Goal: Task Accomplishment & Management: Complete application form

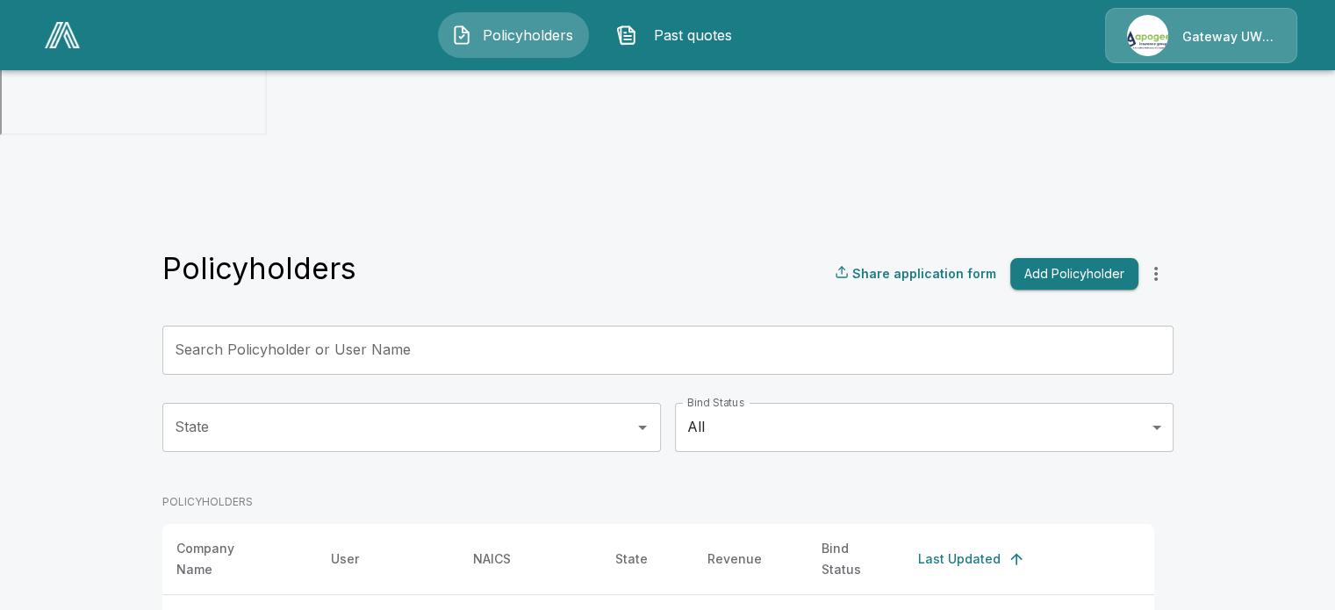
click at [1086, 258] on button "Add Policyholder" at bounding box center [1074, 274] width 128 height 32
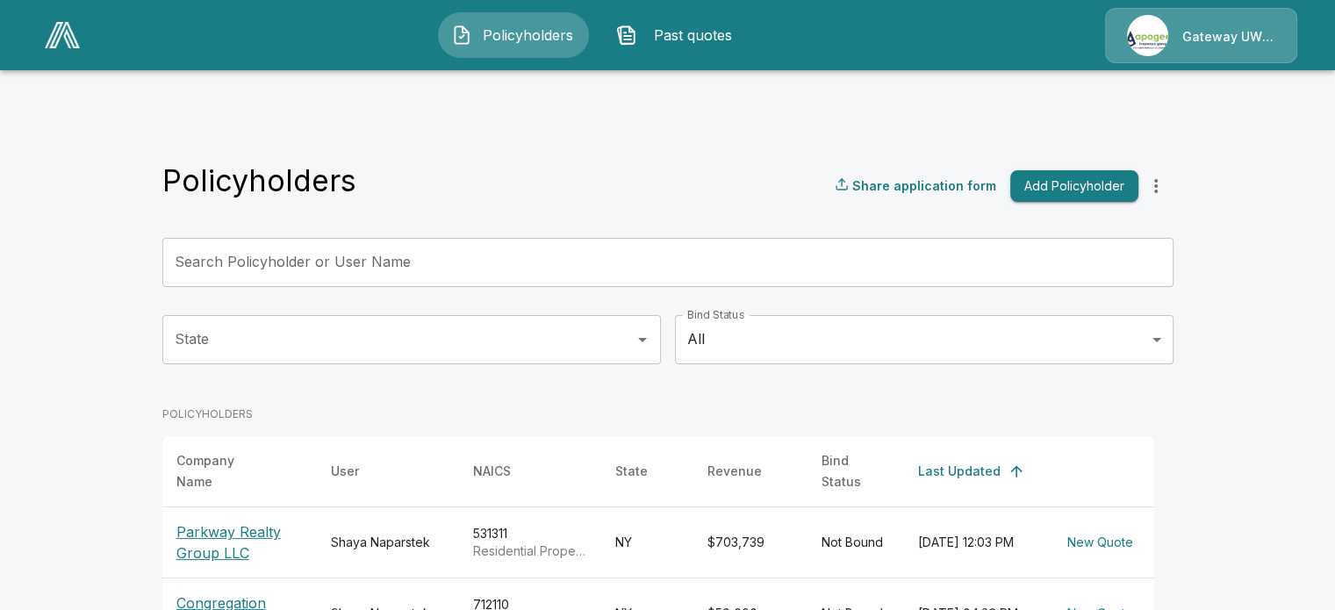
click at [207, 521] on p "Parkway Realty Group LLC" at bounding box center [239, 542] width 126 height 42
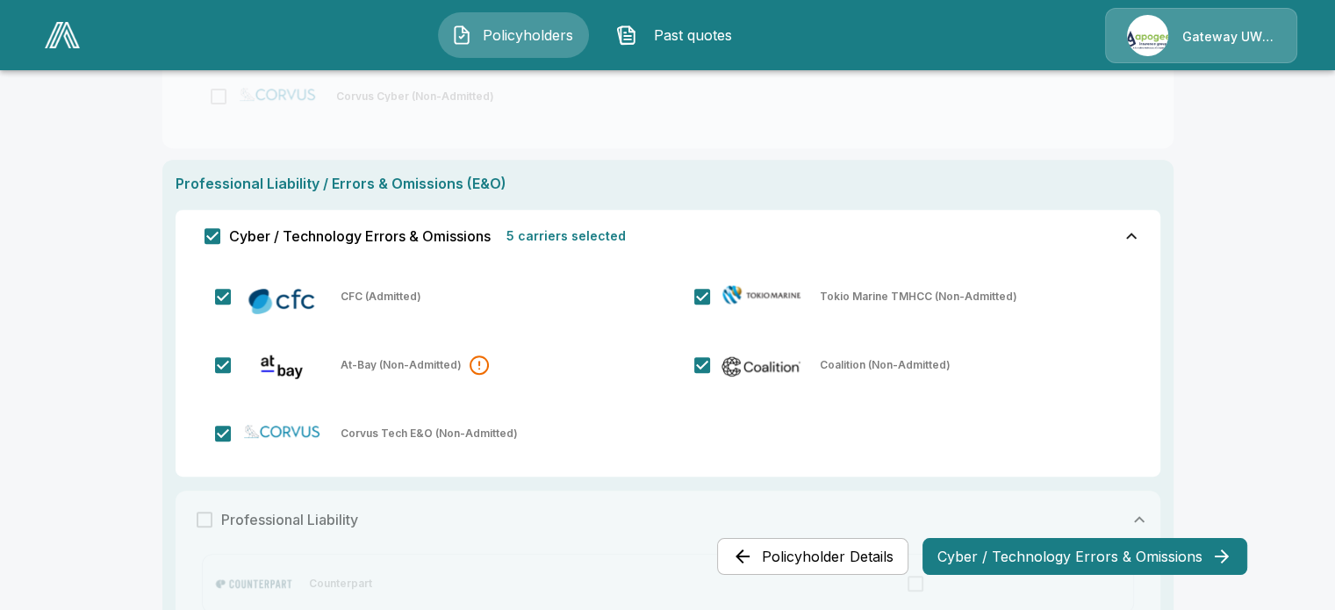
scroll to position [569, 0]
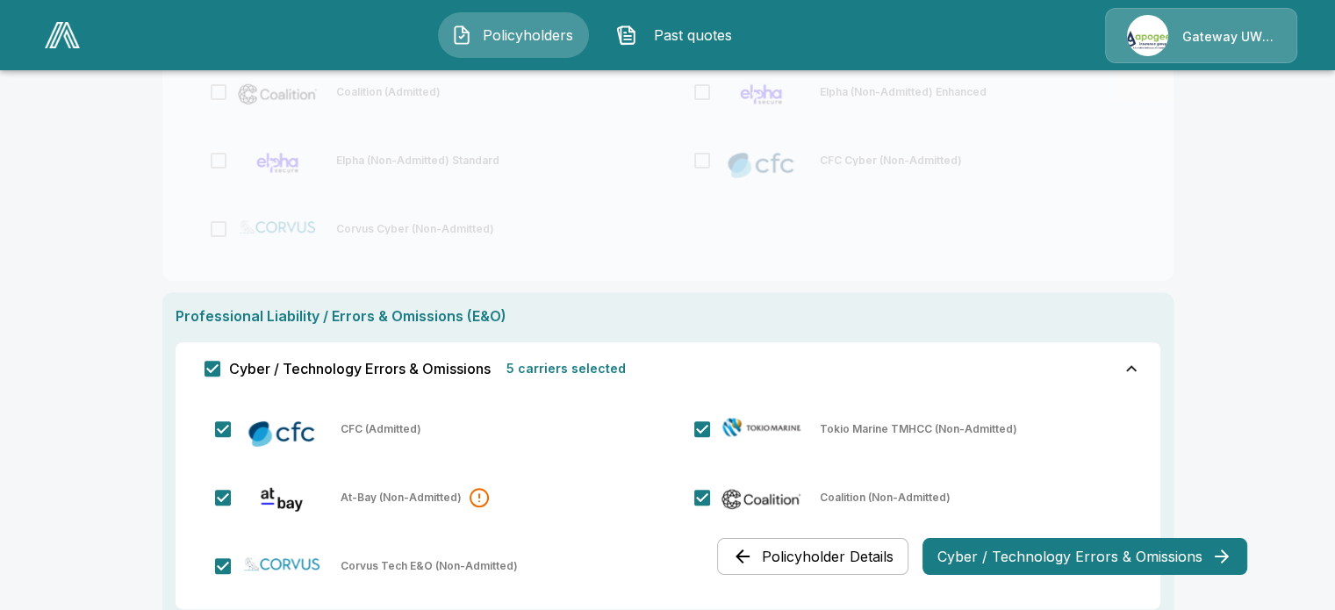
click at [1112, 566] on button "Cyber / Technology Errors & Omissions" at bounding box center [1085, 556] width 325 height 37
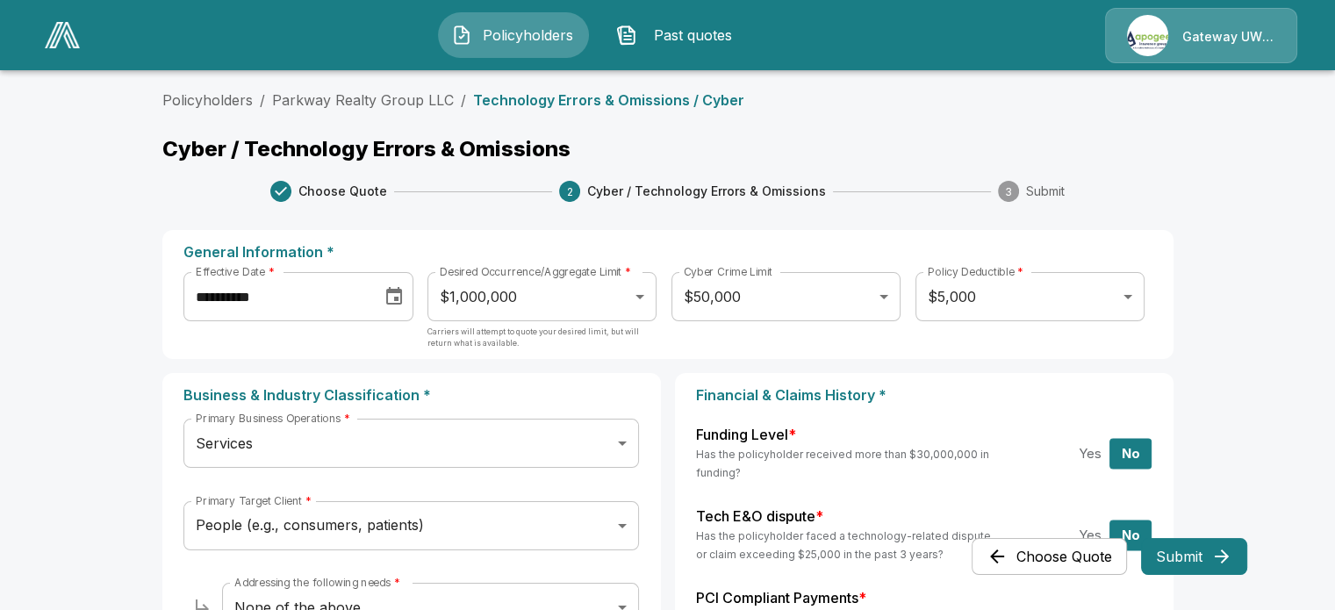
scroll to position [0, 0]
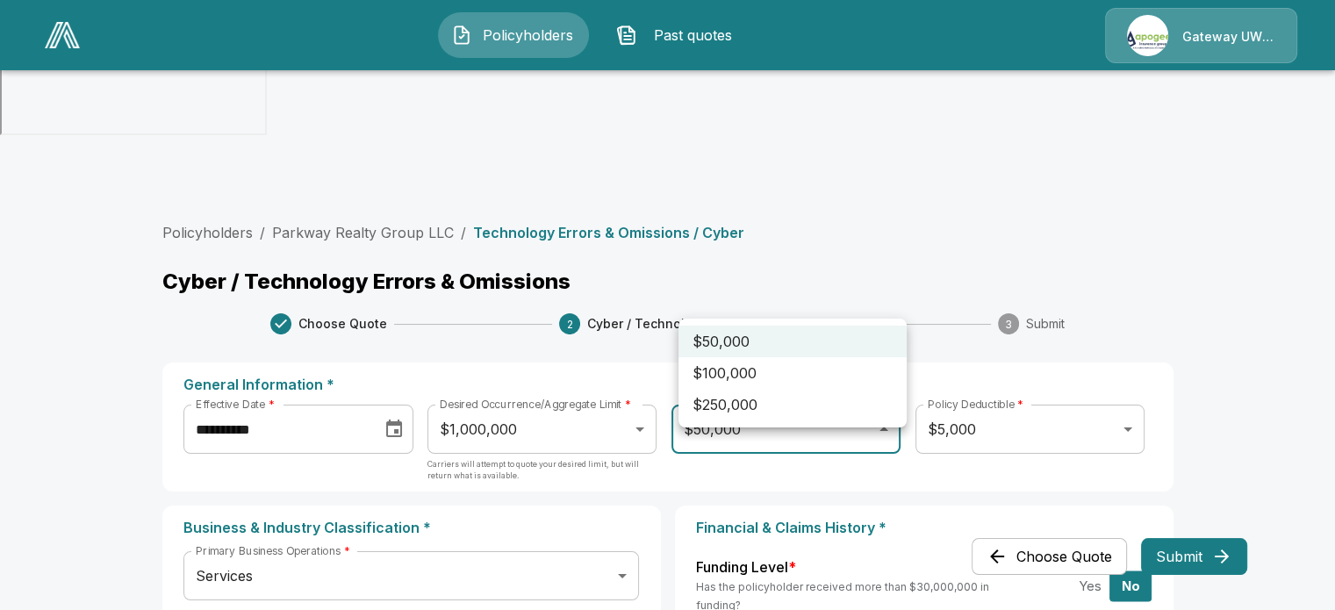
click at [1120, 241] on div at bounding box center [667, 305] width 1335 height 610
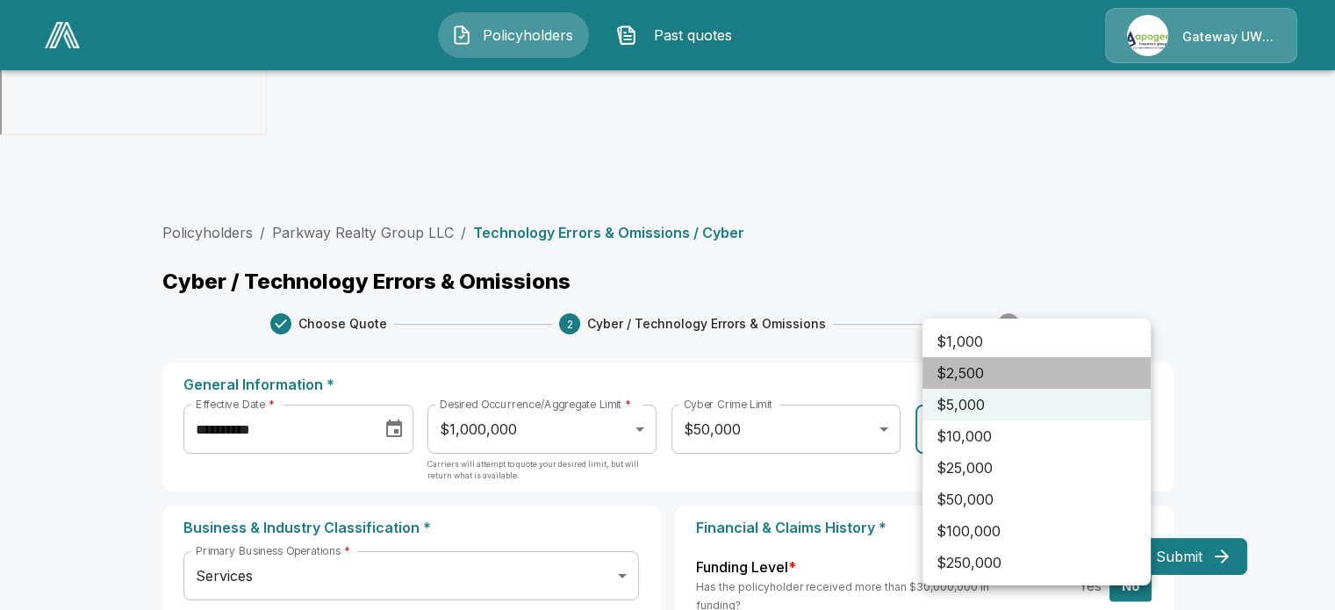
click at [962, 377] on li "$2,500" at bounding box center [1037, 373] width 228 height 32
type input "****"
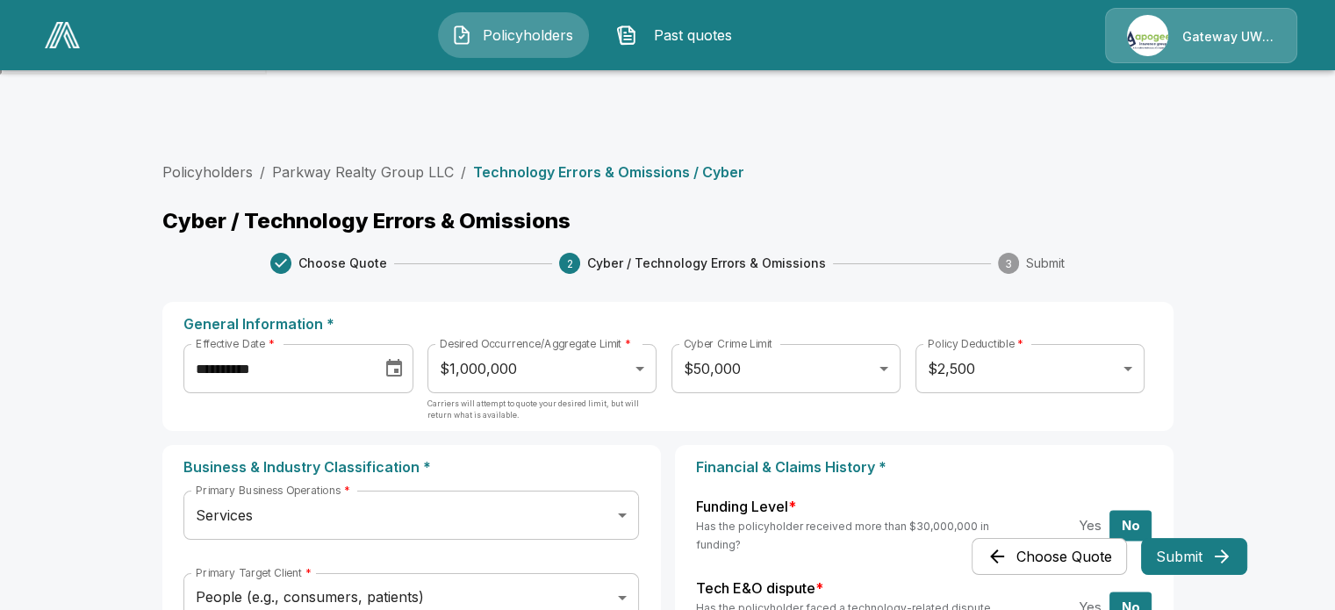
scroll to position [88, 0]
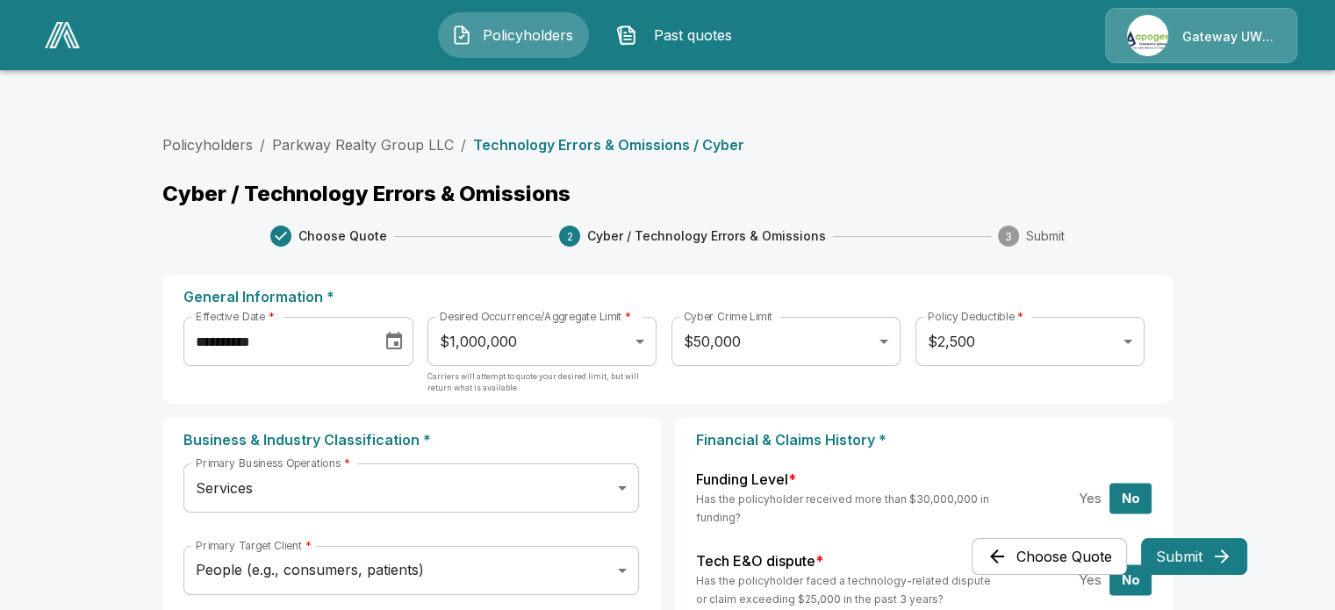
click at [325, 317] on input "**********" at bounding box center [276, 341] width 186 height 49
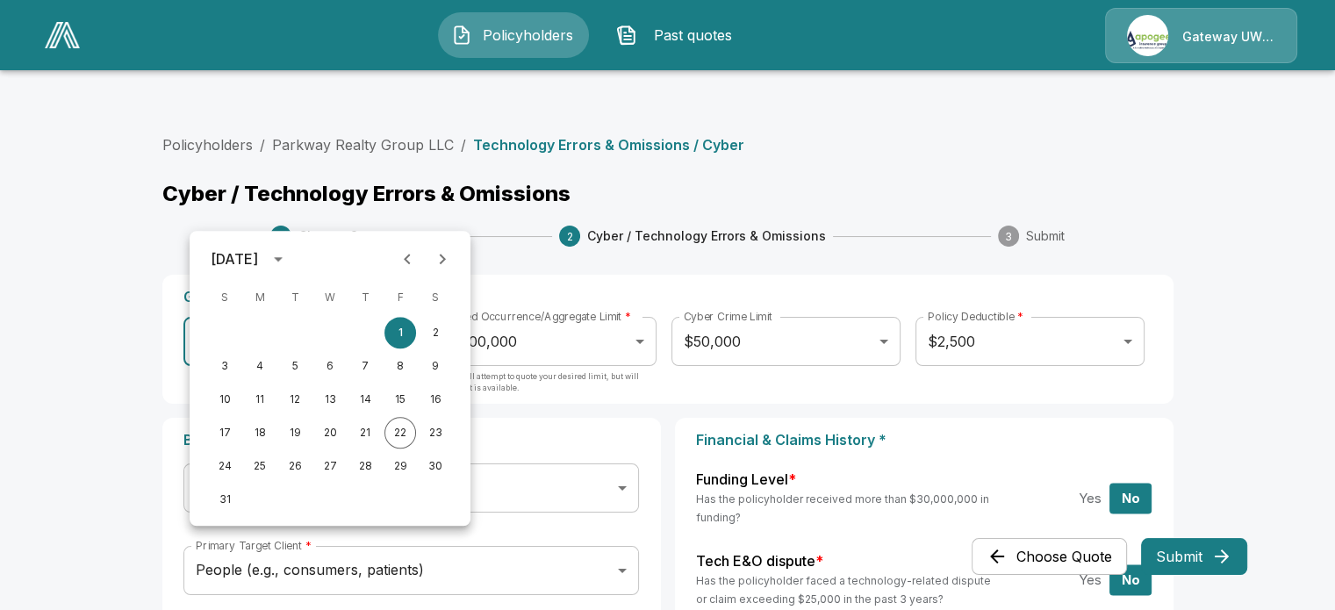
click at [437, 260] on icon "Next month" at bounding box center [442, 258] width 21 height 21
click at [254, 326] on button "1" at bounding box center [260, 333] width 32 height 32
type input "**********"
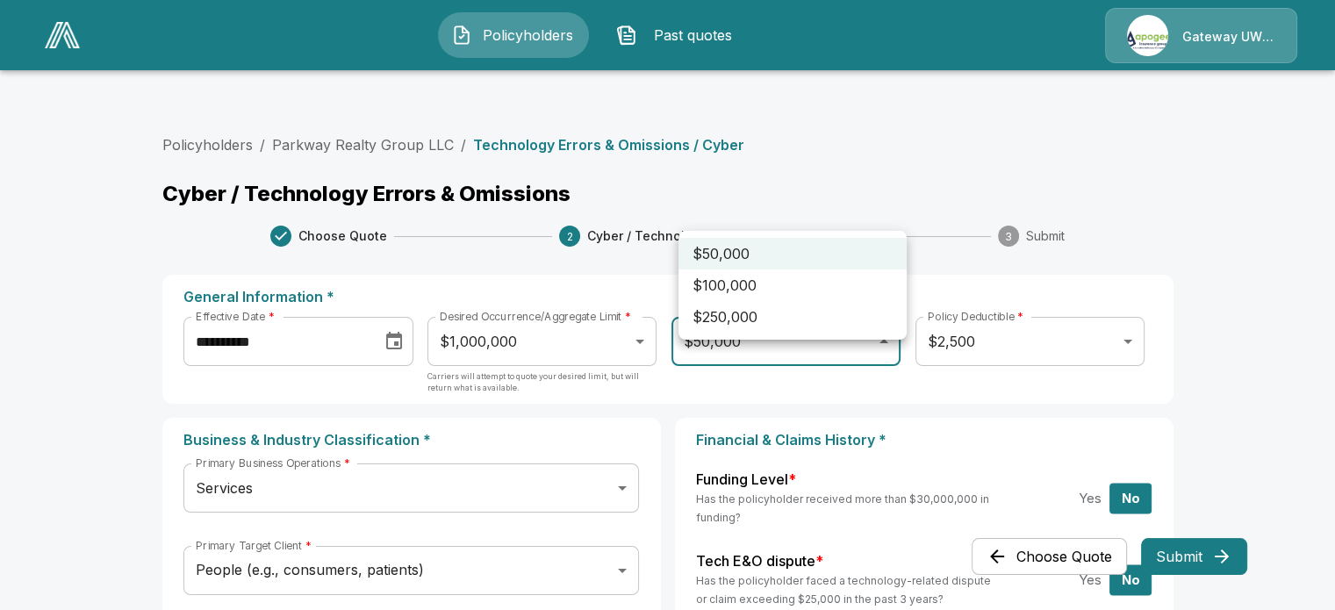
click at [774, 143] on div at bounding box center [667, 305] width 1335 height 610
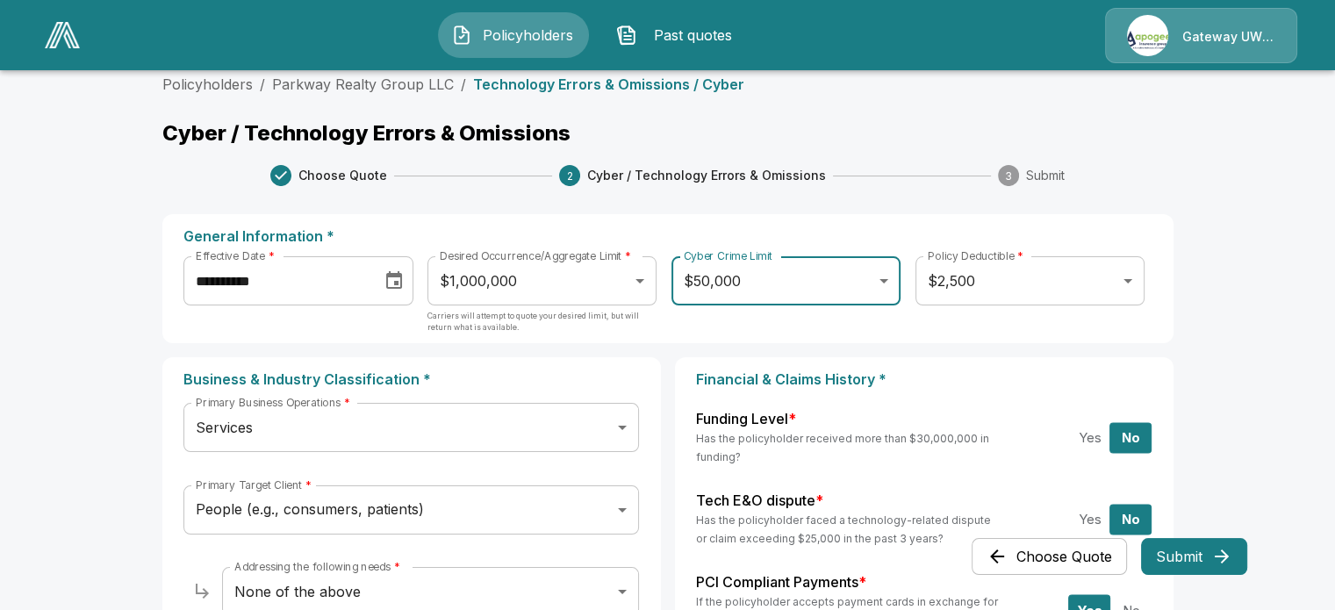
scroll to position [176, 0]
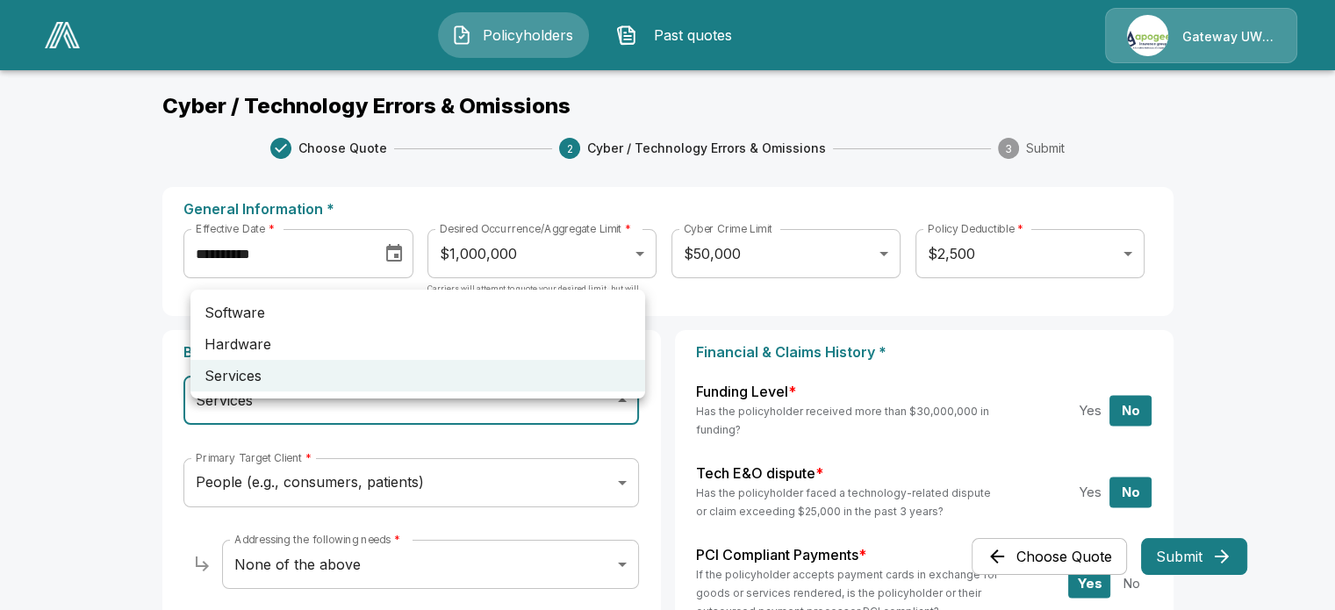
click at [95, 313] on div at bounding box center [667, 305] width 1335 height 610
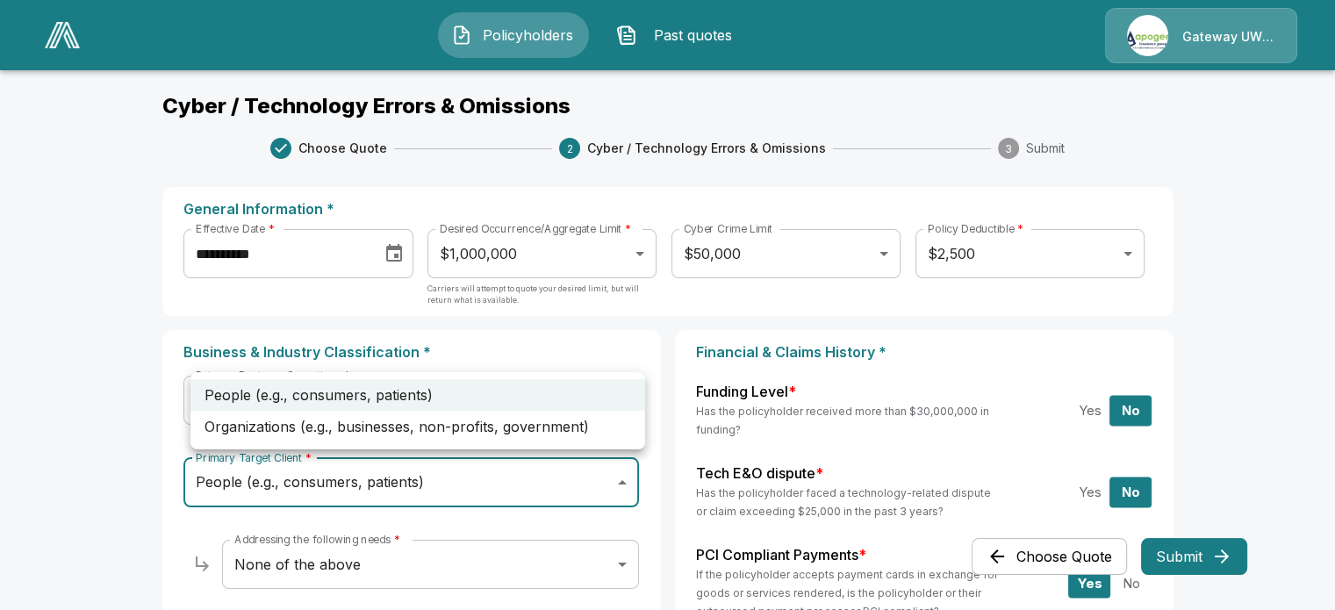
click at [129, 306] on div at bounding box center [667, 305] width 1335 height 610
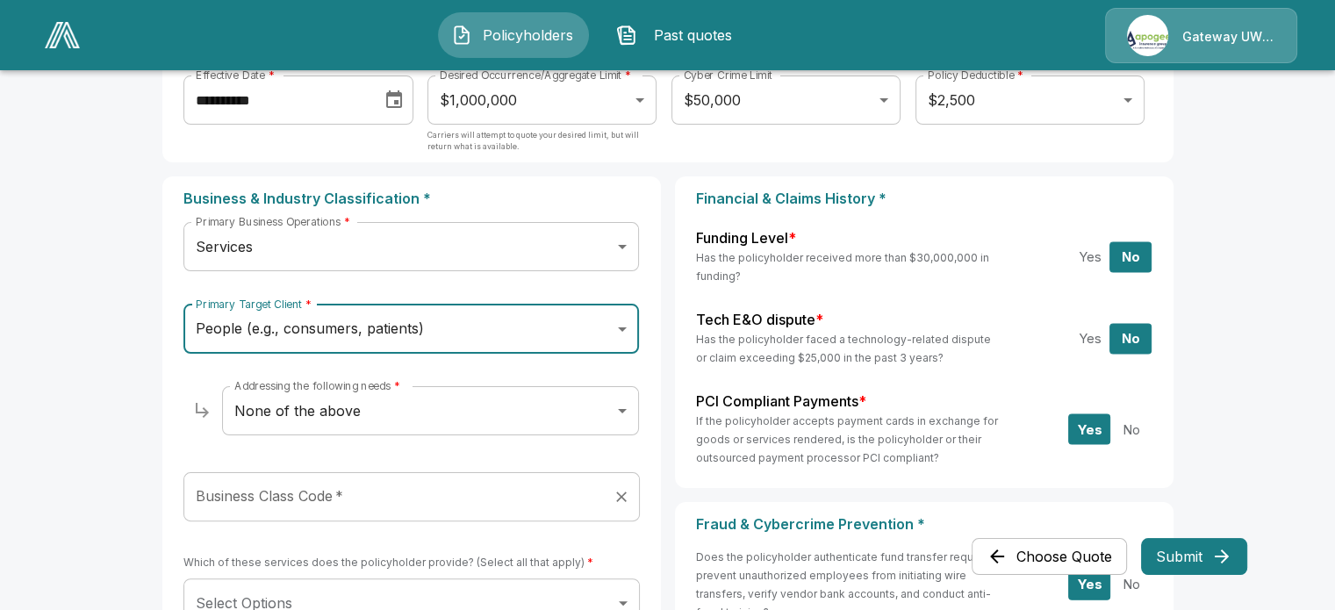
scroll to position [351, 0]
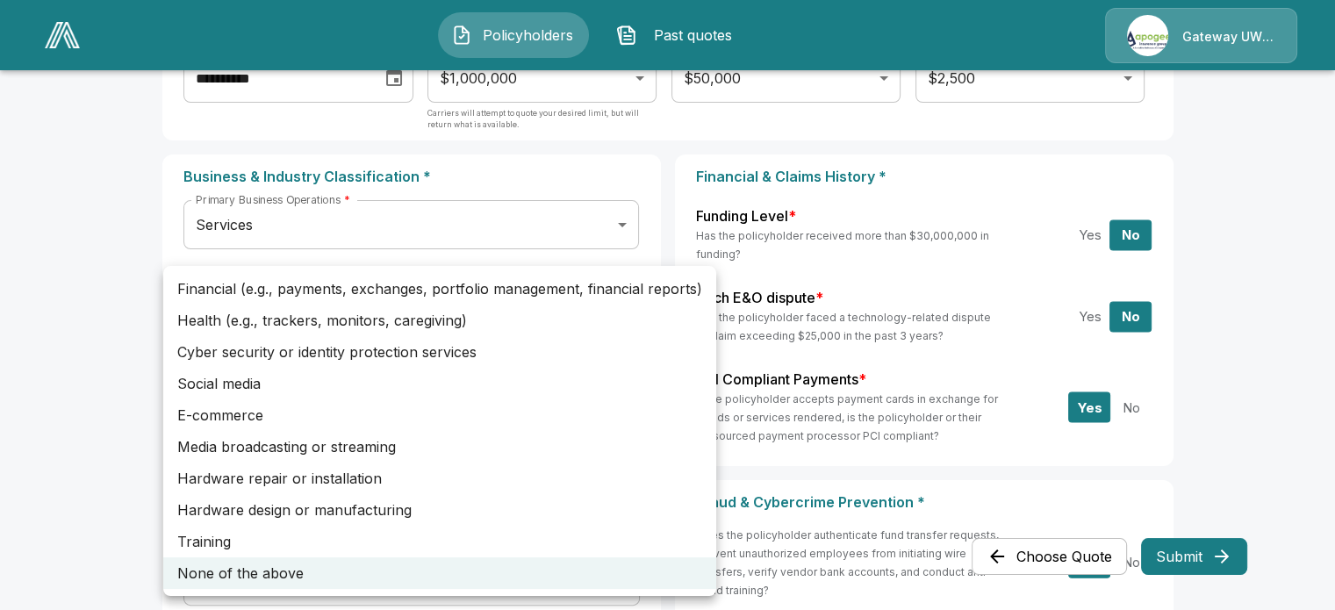
click at [136, 220] on div at bounding box center [667, 305] width 1335 height 610
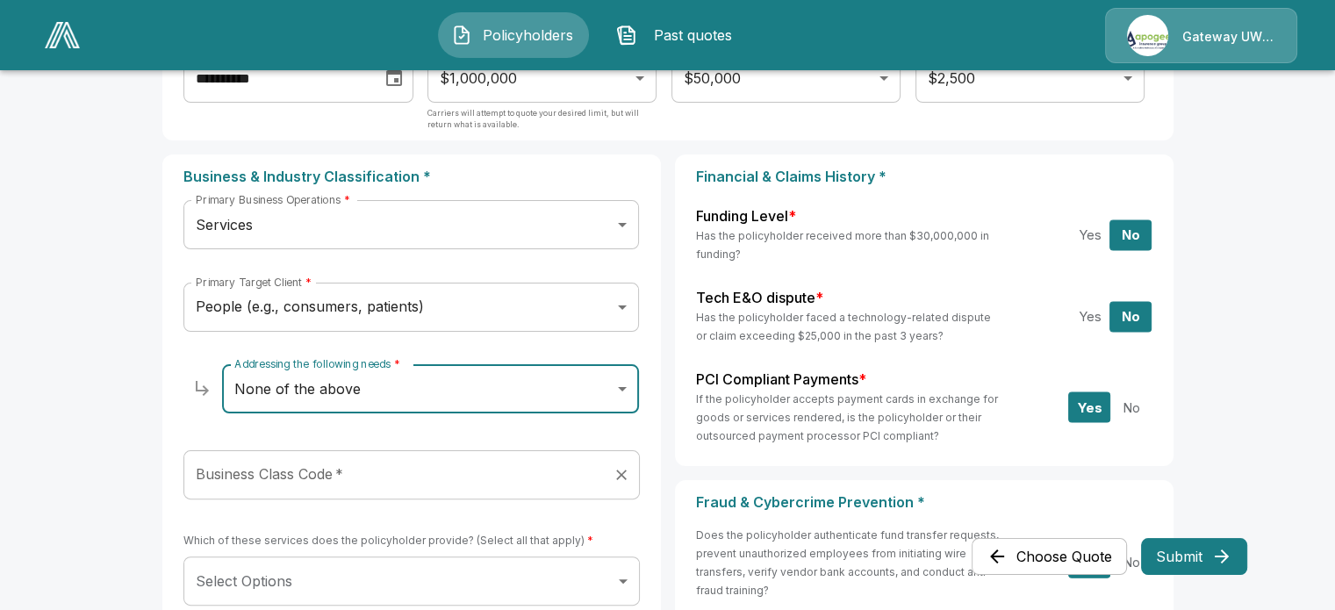
click at [365, 458] on input "Business Class Code   *" at bounding box center [398, 474] width 414 height 33
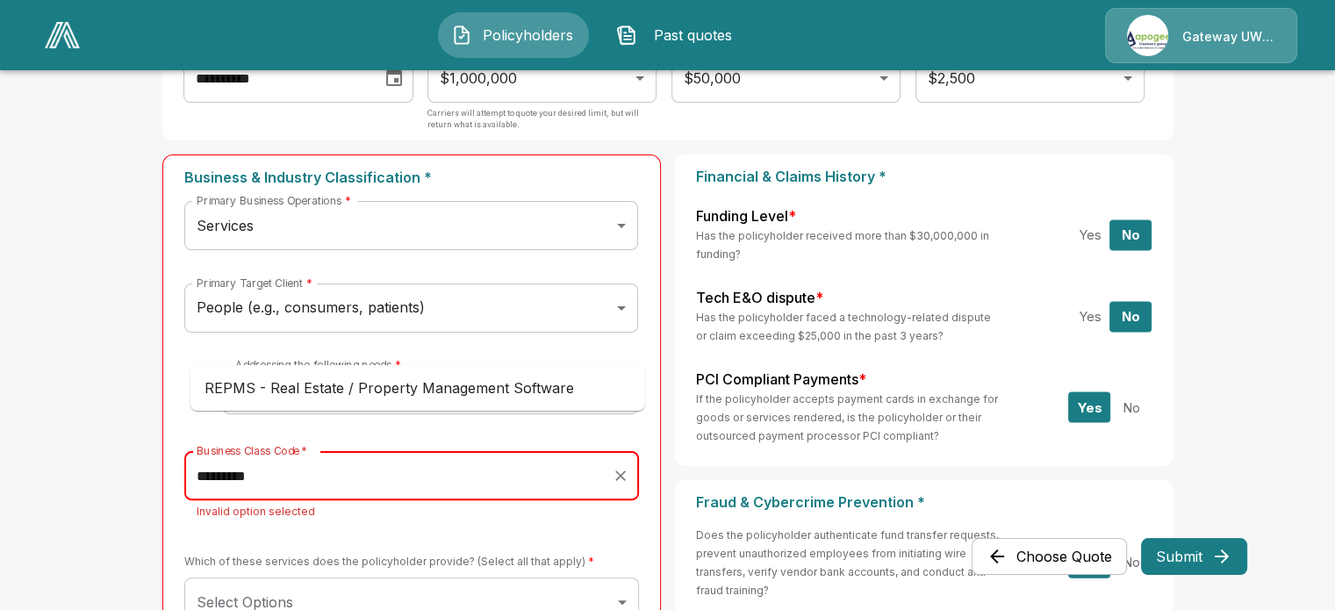
click at [400, 382] on li "REPMS - Real Estate / Property Management Software" at bounding box center [418, 388] width 455 height 32
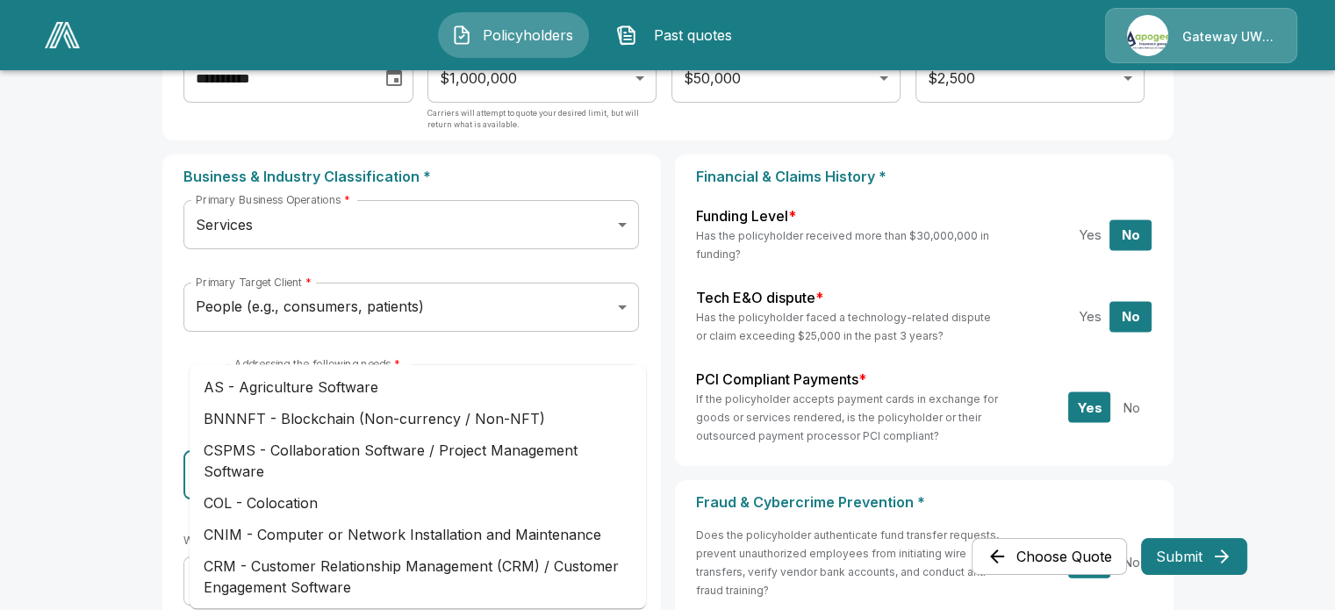
scroll to position [806, 0]
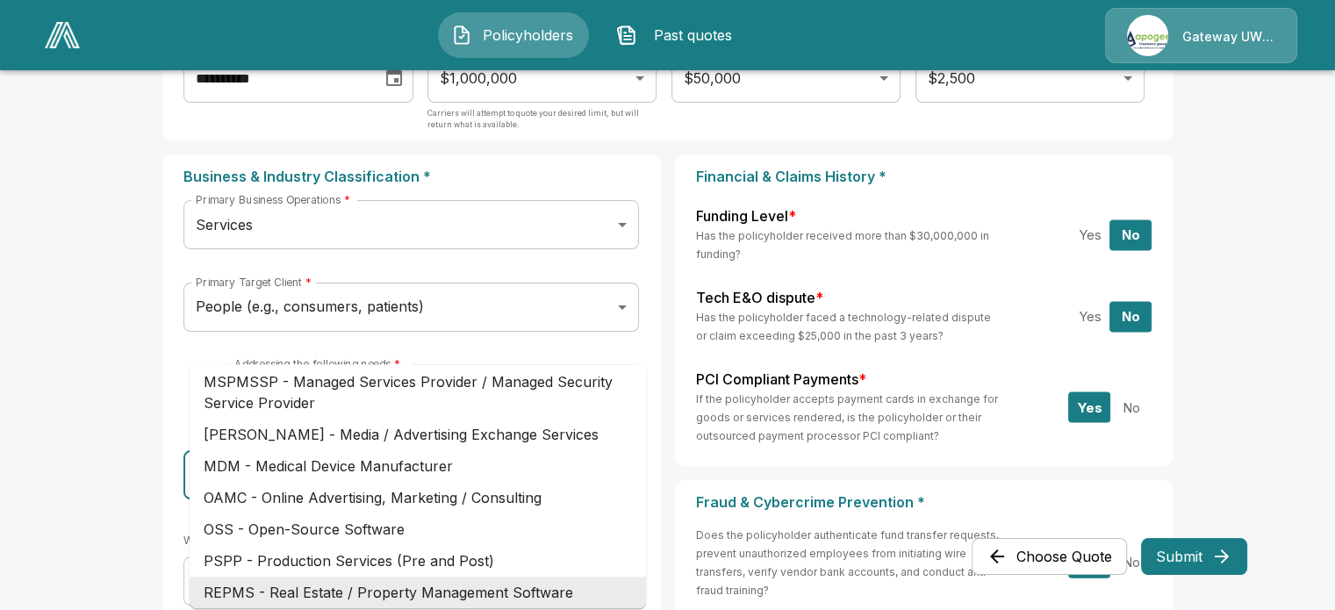
drag, startPoint x: 587, startPoint y: 342, endPoint x: 499, endPoint y: 339, distance: 88.7
click at [499, 458] on input "**********" at bounding box center [398, 474] width 414 height 33
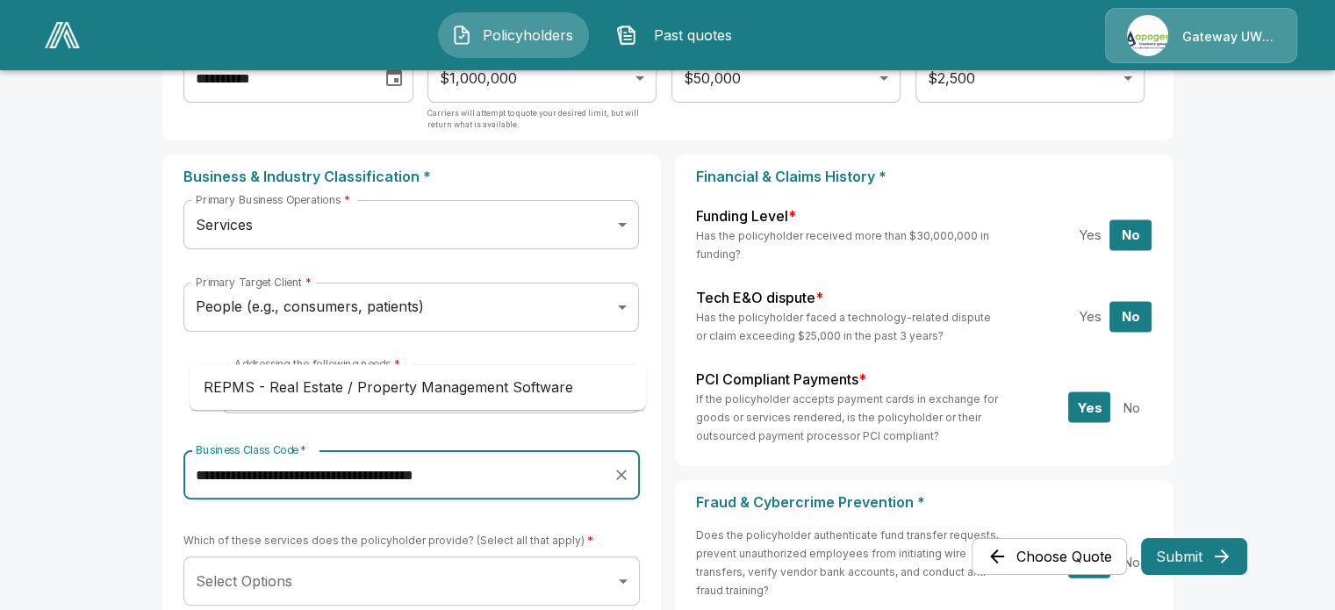
scroll to position [0, 0]
type input "**********"
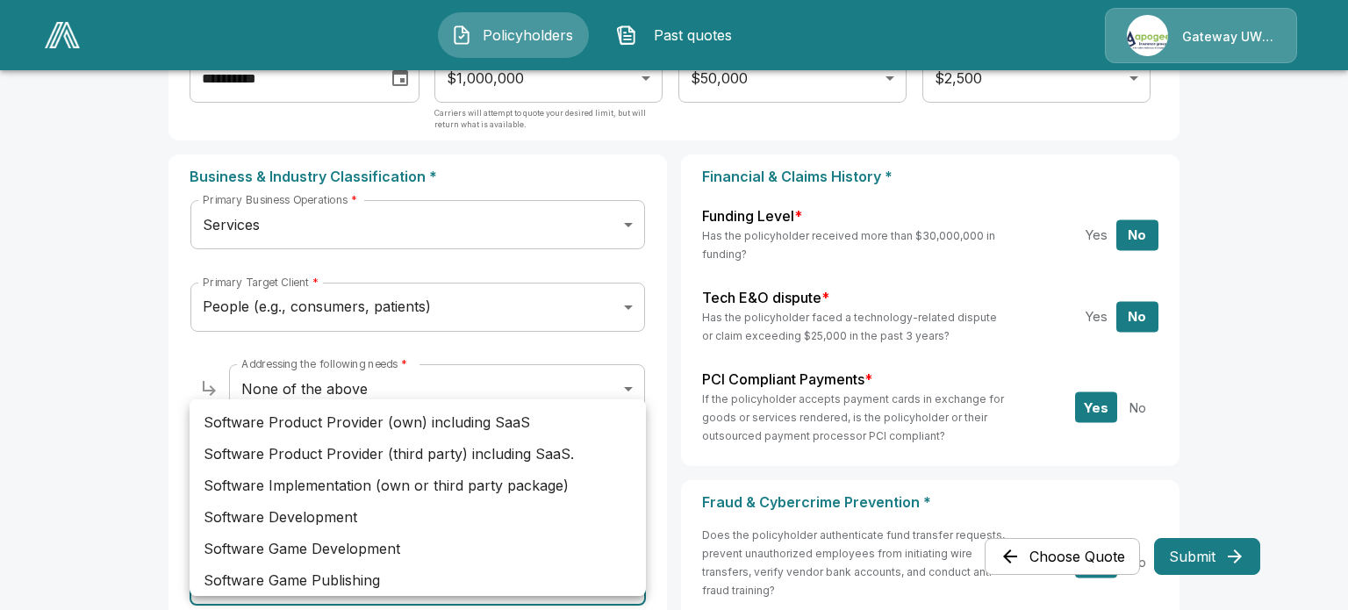
click at [337, 364] on div at bounding box center [674, 305] width 1348 height 610
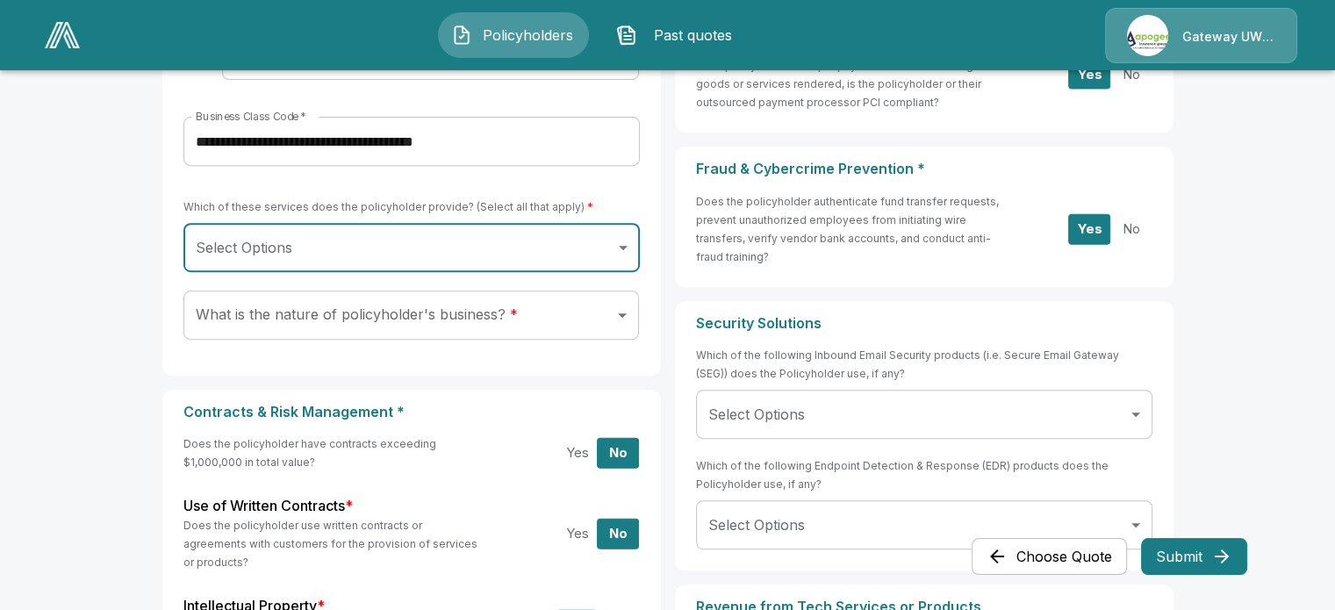
scroll to position [790, 0]
